Goal: Use online tool/utility: Utilize a website feature to perform a specific function

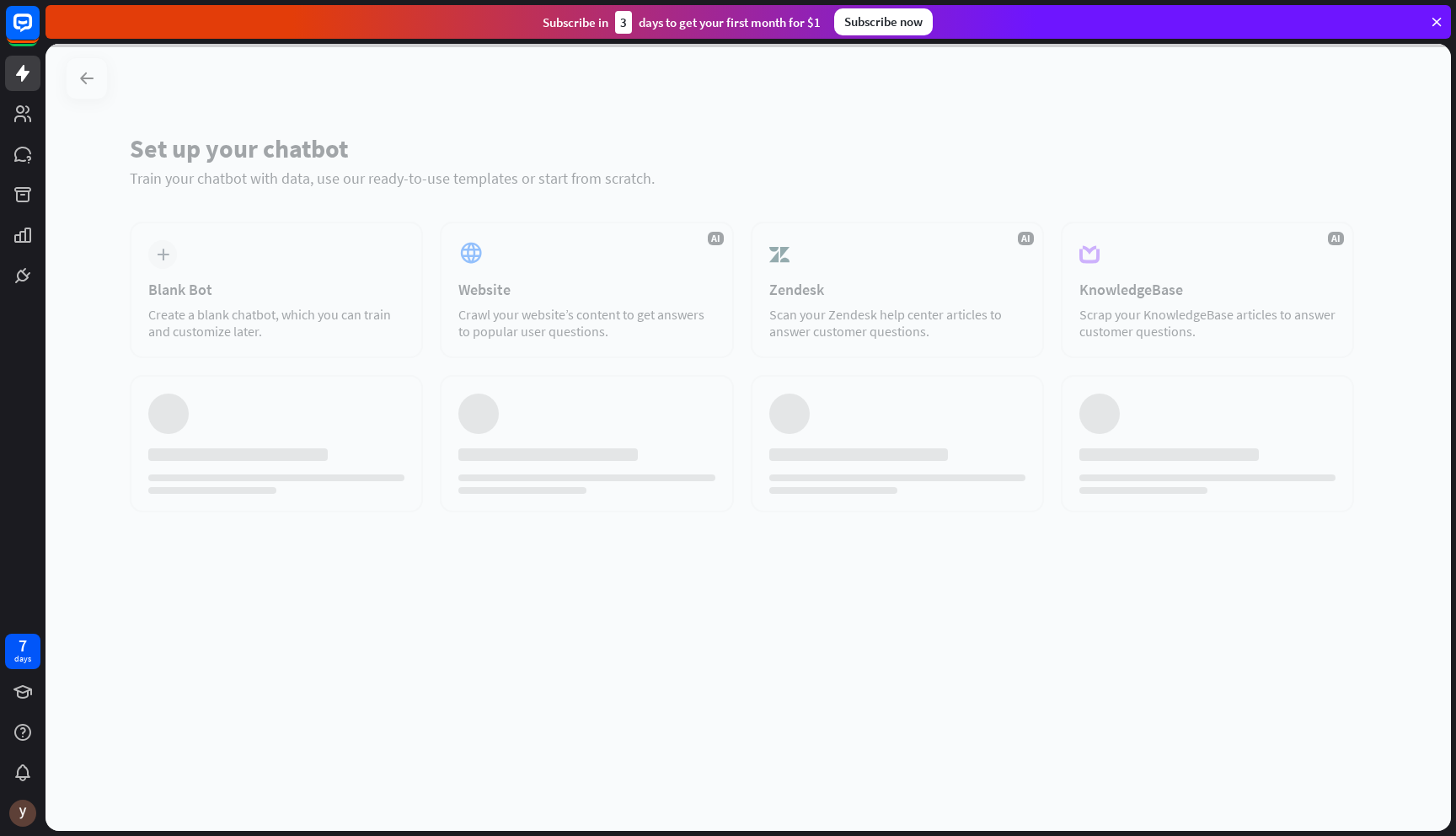
click at [682, 271] on div at bounding box center [749, 437] width 1406 height 787
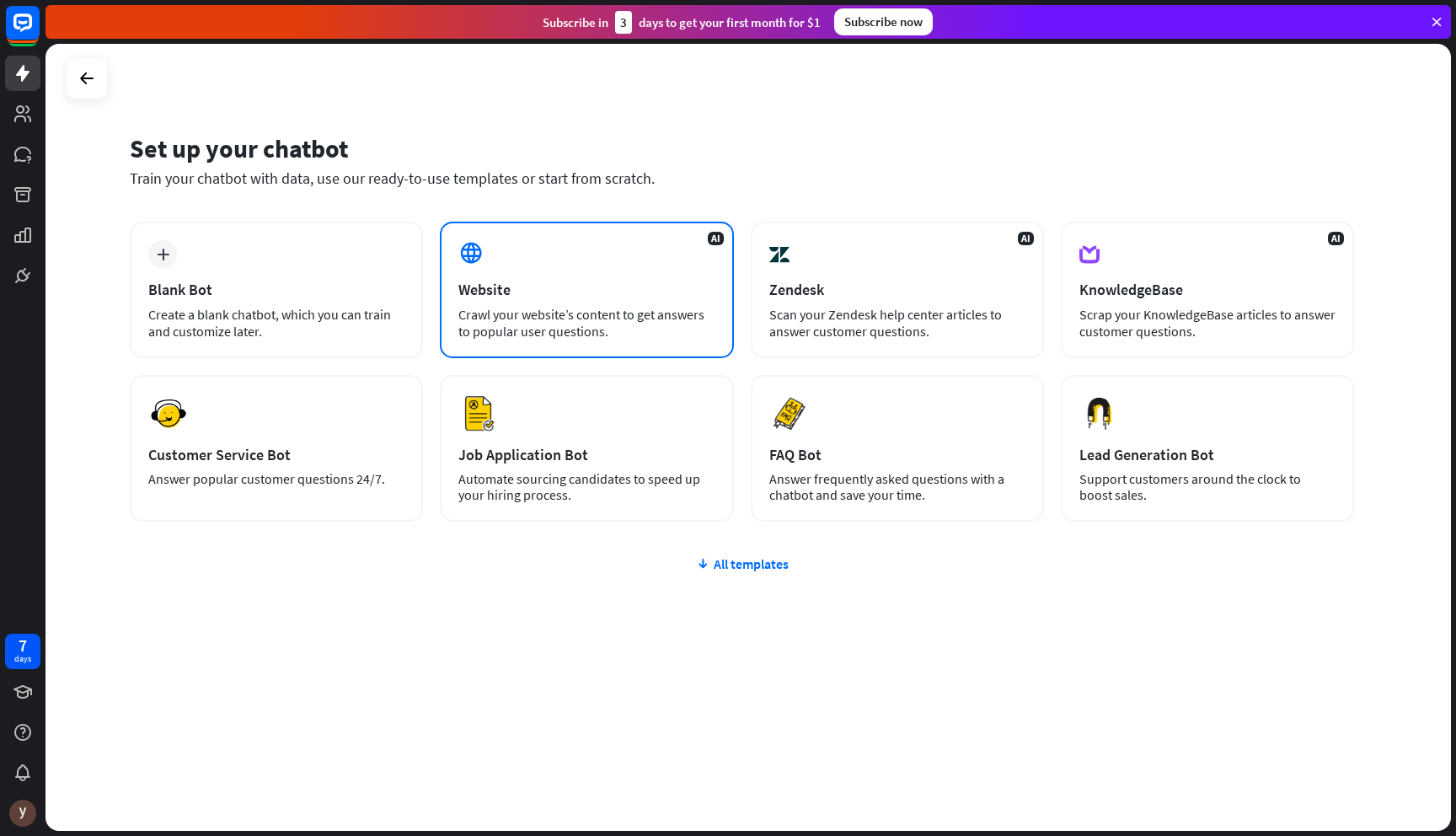
click at [635, 286] on div "Website" at bounding box center [586, 290] width 256 height 19
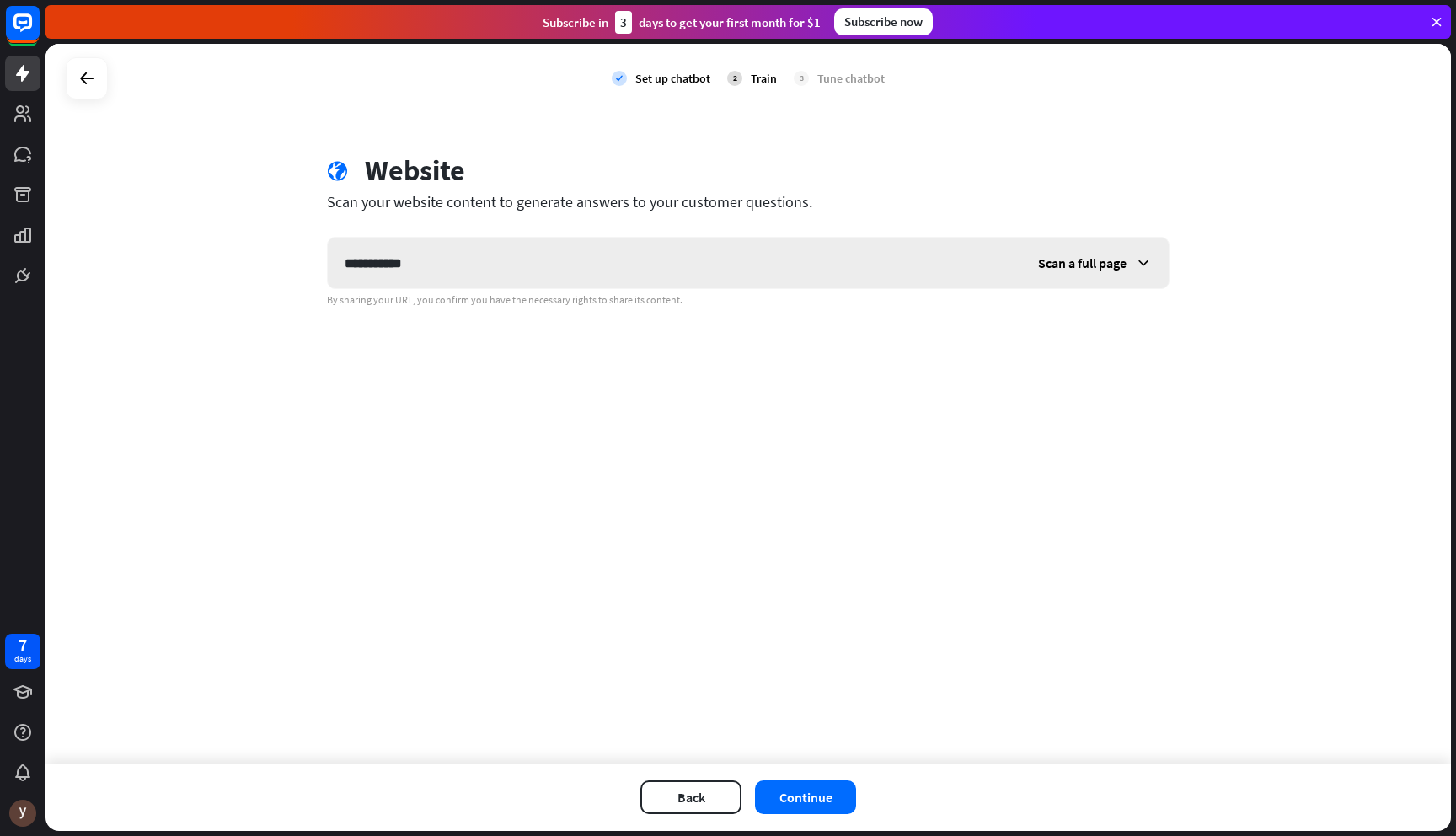
type input "**********"
click at [1098, 279] on div "Scan a full page" at bounding box center [1095, 262] width 147 height 50
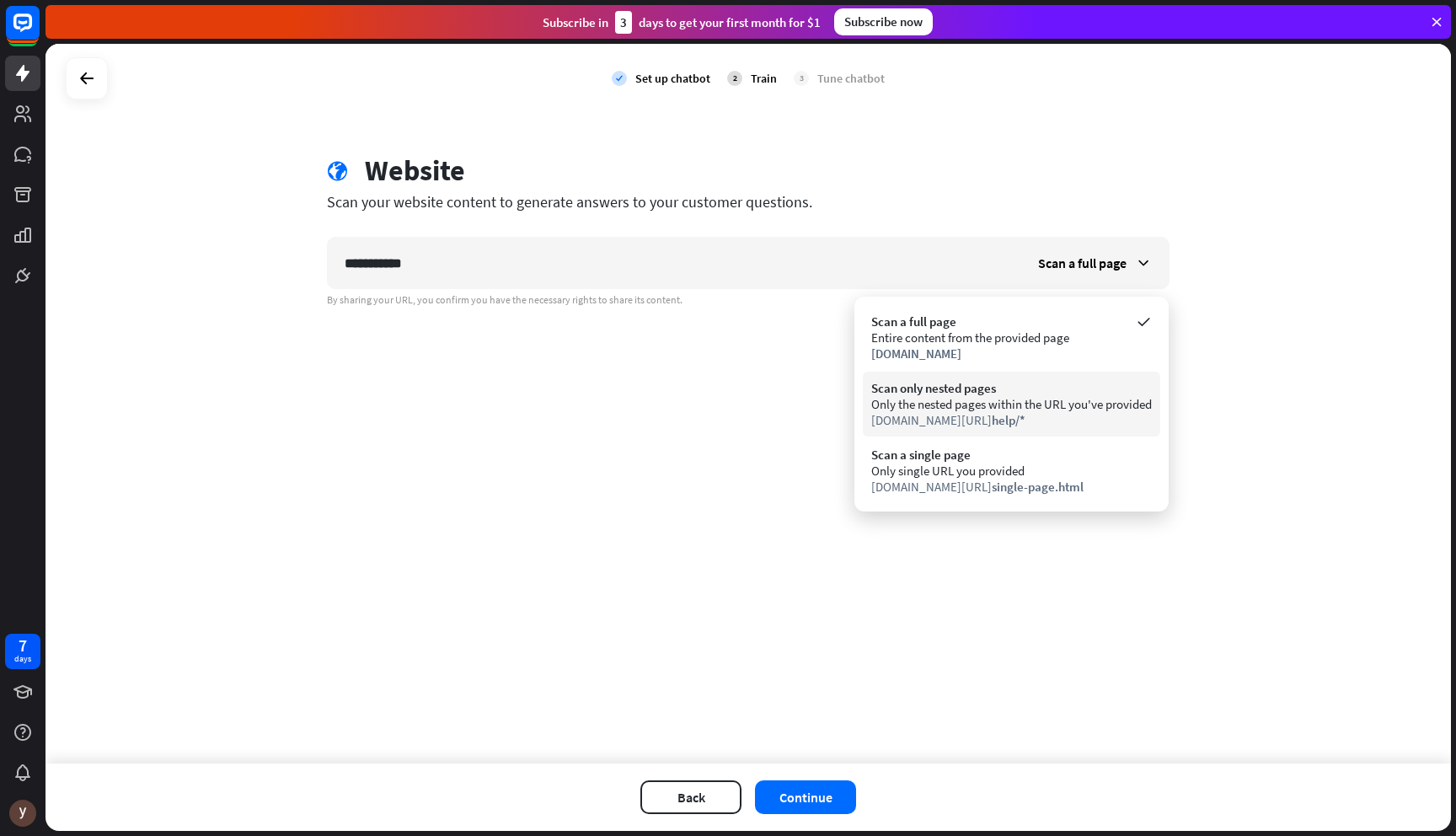
click at [938, 388] on div "Scan only nested pages" at bounding box center [1012, 388] width 281 height 16
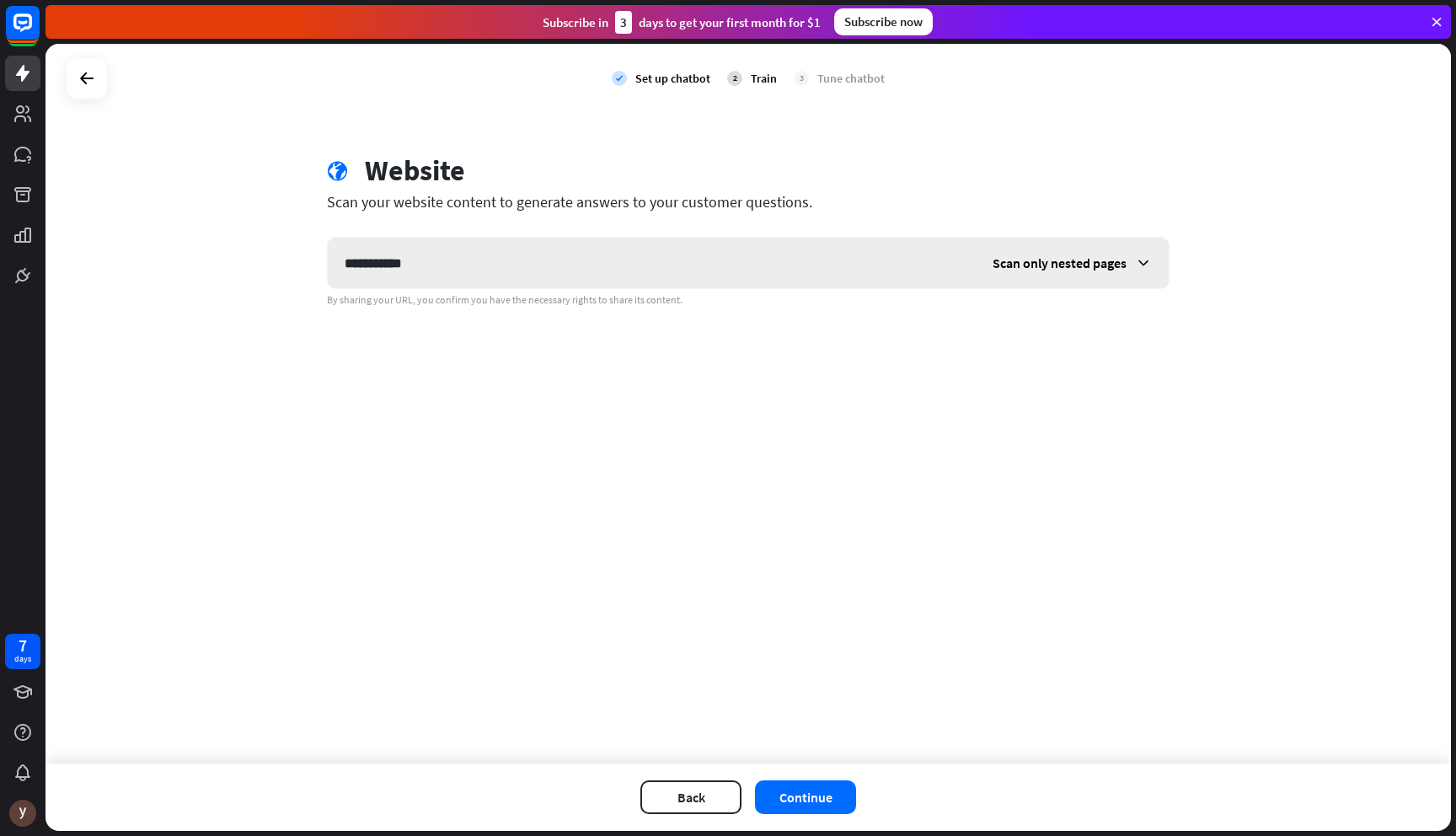
click at [1052, 244] on div "Scan only nested pages" at bounding box center [1072, 262] width 193 height 50
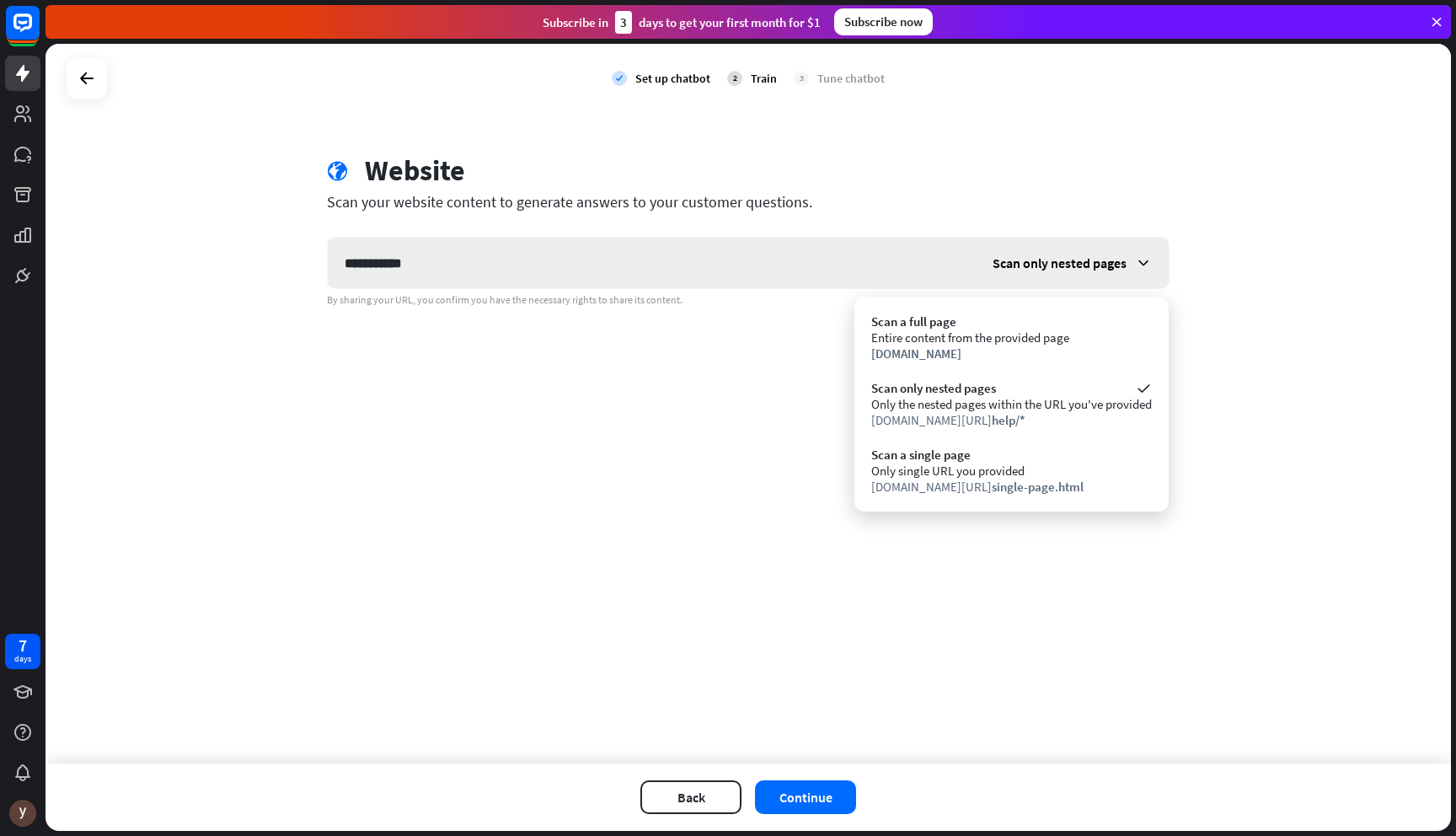
click at [1013, 262] on span "Scan only nested pages" at bounding box center [1060, 262] width 134 height 17
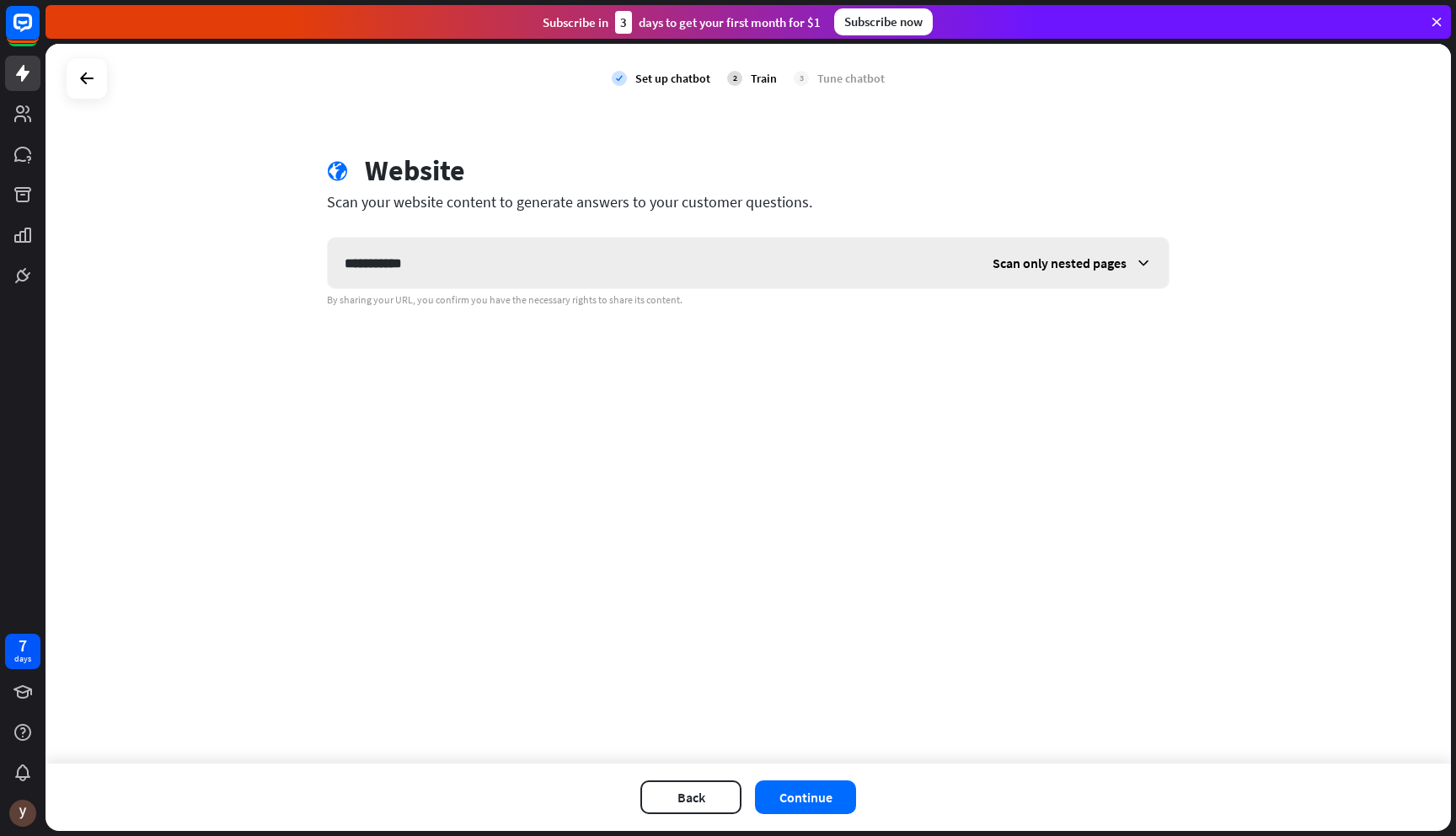
click at [1077, 263] on span "Scan only nested pages" at bounding box center [1060, 262] width 134 height 17
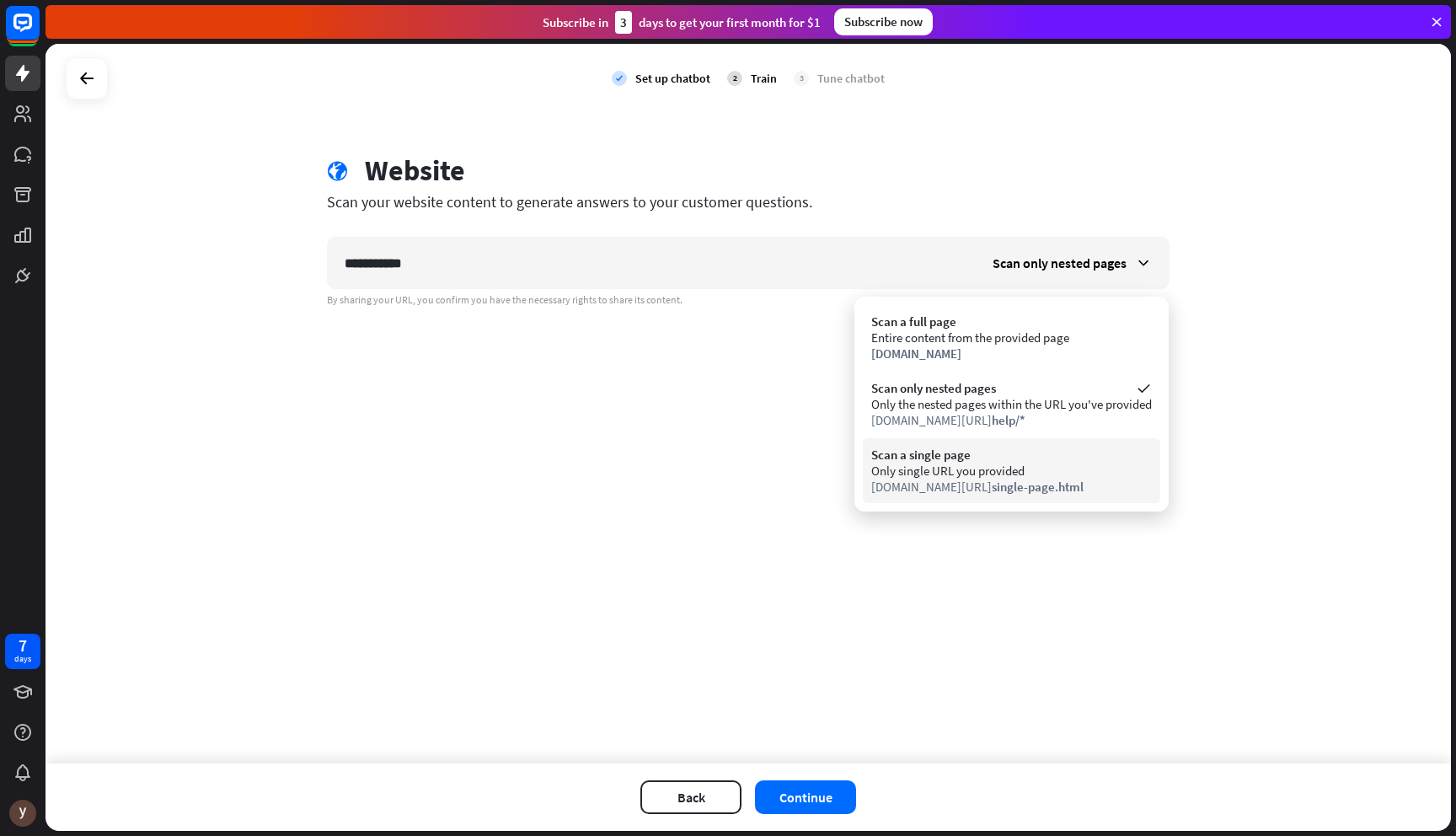
click at [969, 451] on div "Scan a single page" at bounding box center [1012, 455] width 281 height 16
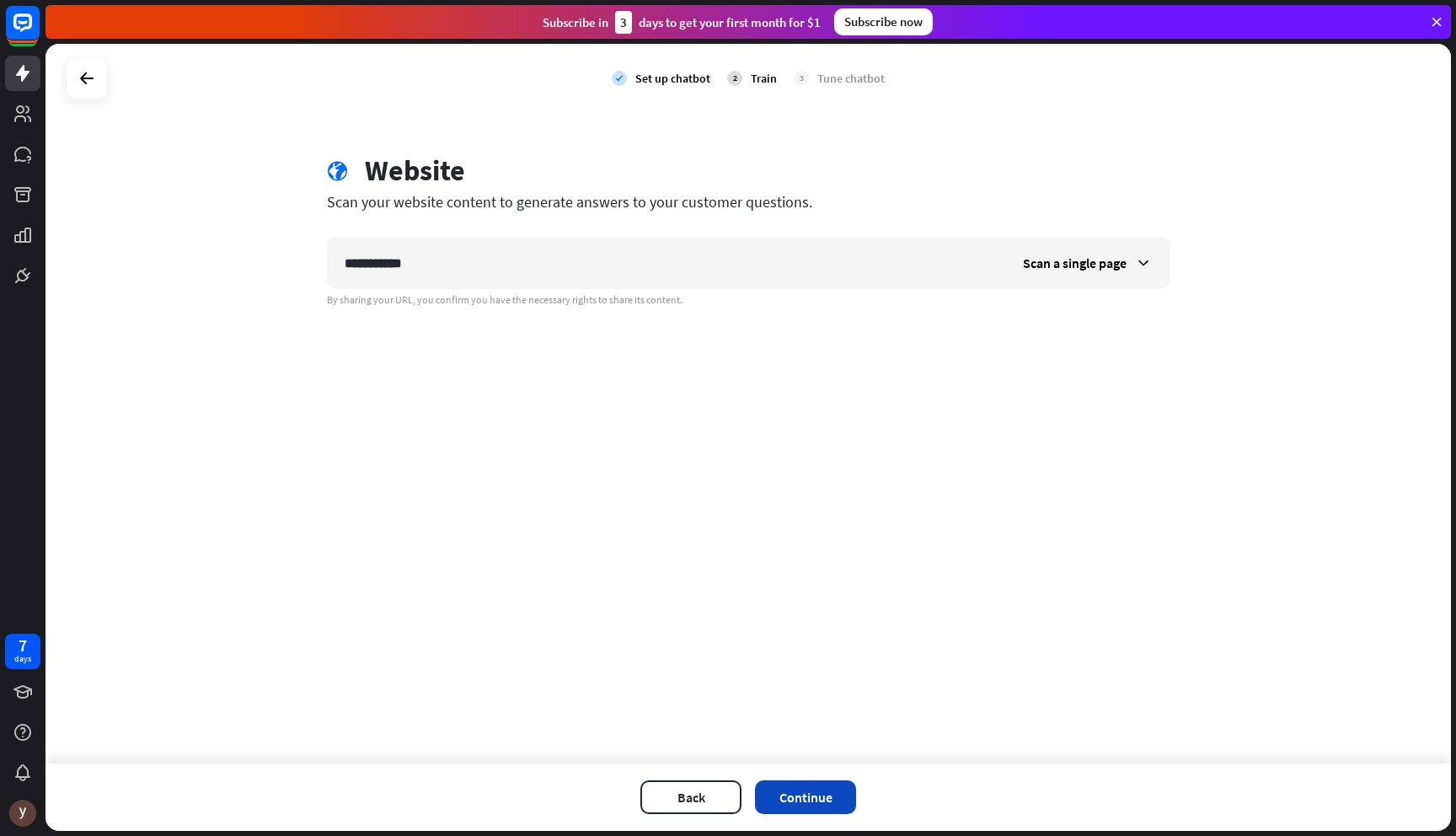
click at [841, 795] on button "Continue" at bounding box center [805, 797] width 102 height 34
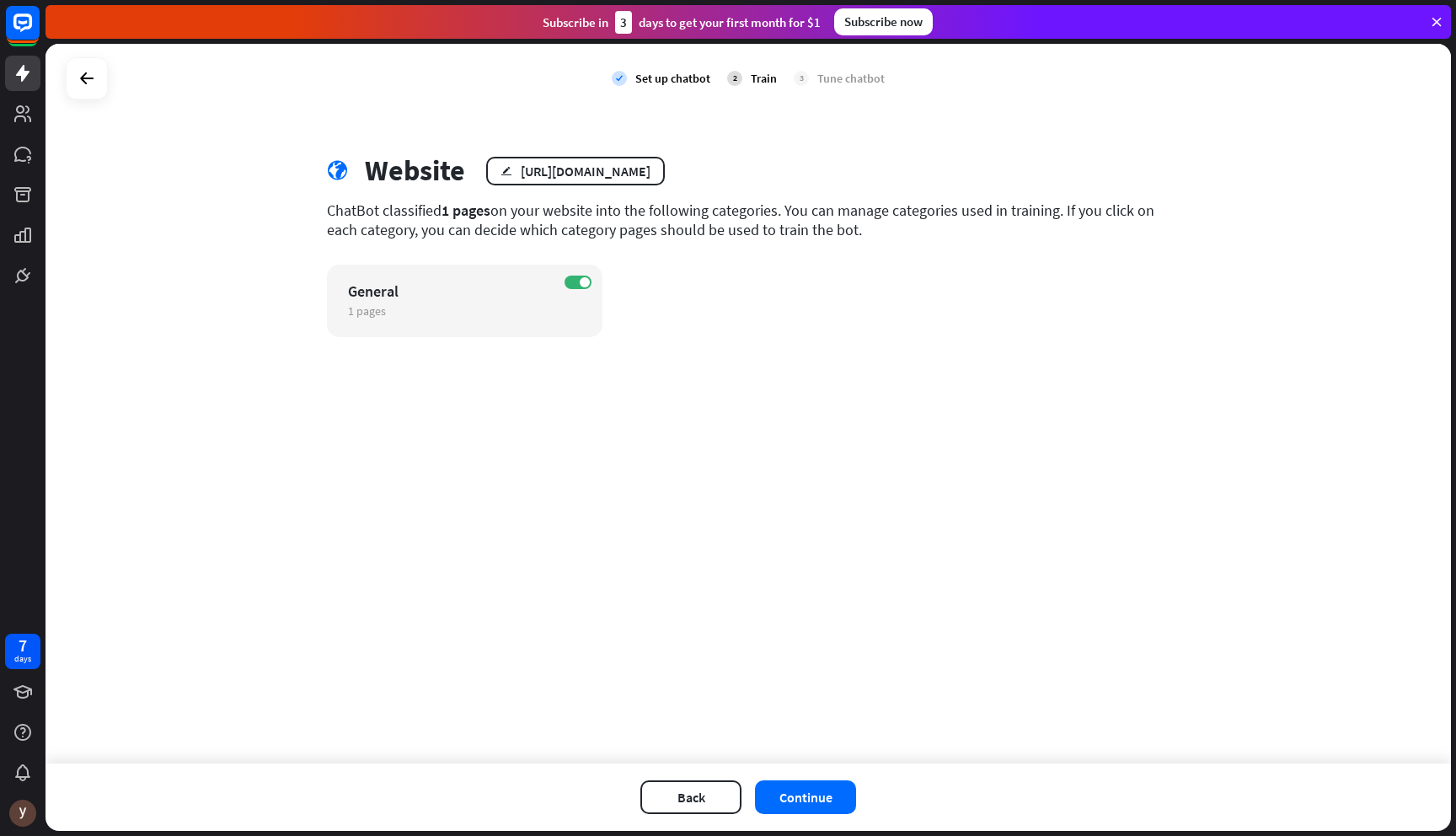
drag, startPoint x: 1406, startPoint y: 12, endPoint x: 1406, endPoint y: -105, distance: 117.0
click at [1406, 0] on html "7 days close Product Help First steps Get started with ChatBot Help Center Foll…" at bounding box center [728, 418] width 1456 height 836
